Goal: Check status

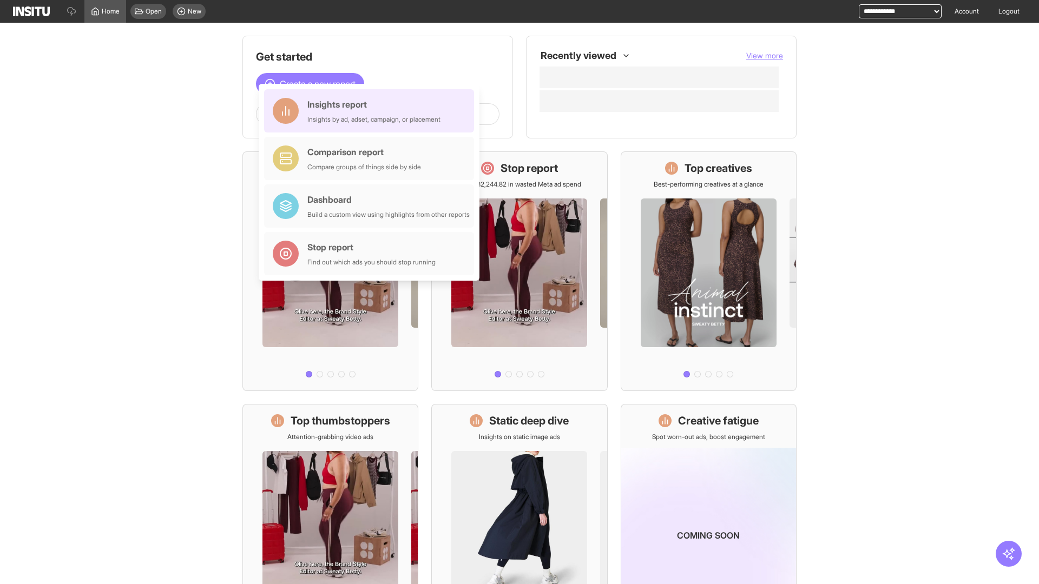
click at [372, 111] on div "Insights report Insights by ad, adset, campaign, or placement" at bounding box center [373, 111] width 133 height 26
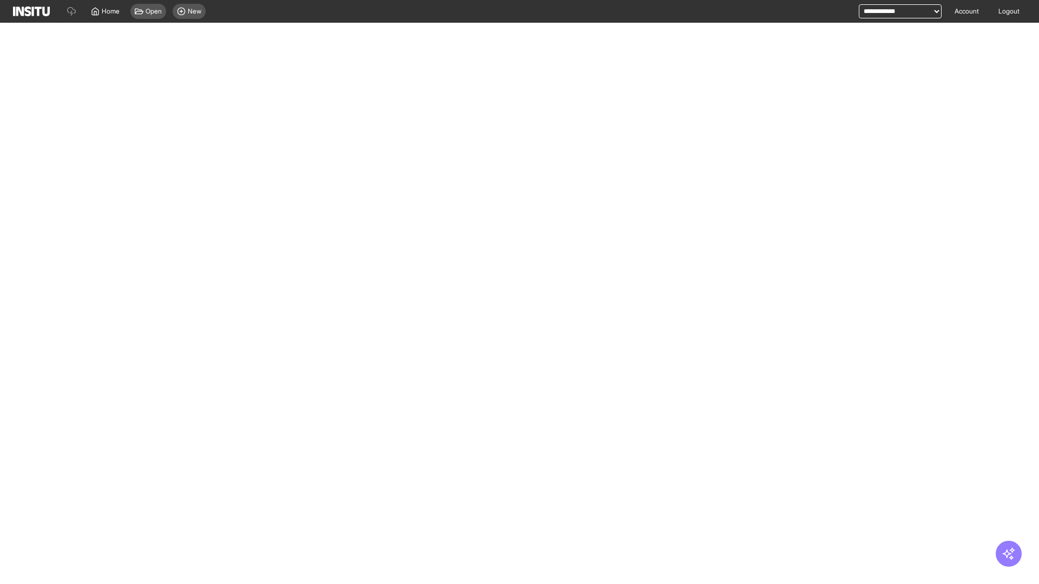
select select "**"
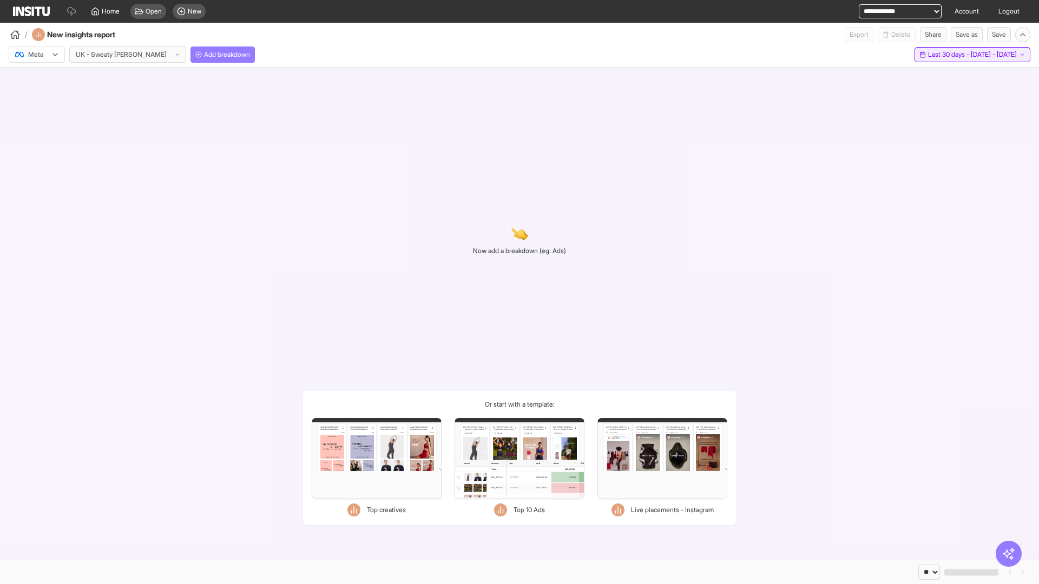
click at [947, 55] on span "Last 30 days - [DATE] - [DATE]" at bounding box center [972, 54] width 89 height 9
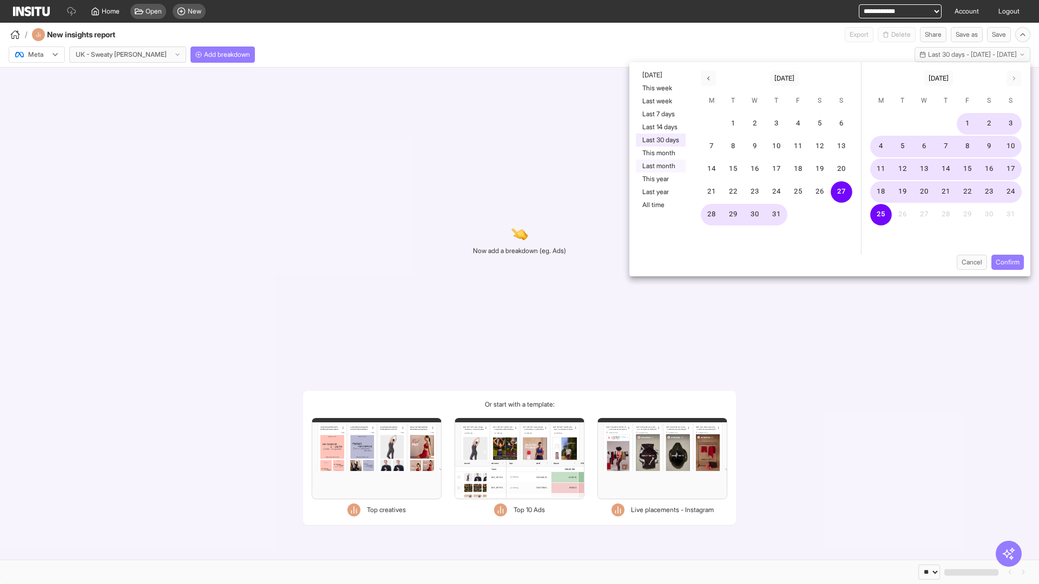
click at [660, 166] on button "Last month" at bounding box center [661, 166] width 50 height 13
